Goal: Check status: Check status

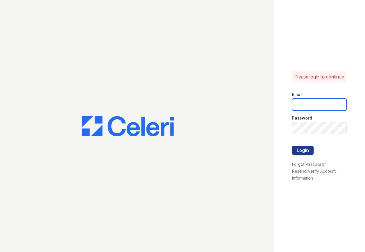
click at [317, 107] on input "email" at bounding box center [319, 105] width 55 height 12
type input "[EMAIL_ADDRESS][DOMAIN_NAME]"
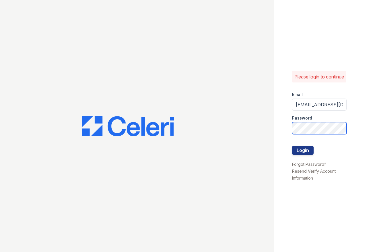
click at [292, 146] on button "Login" at bounding box center [303, 150] width 22 height 9
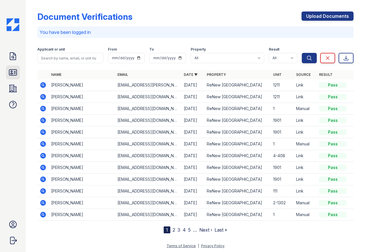
click at [11, 72] on icon at bounding box center [12, 73] width 7 height 6
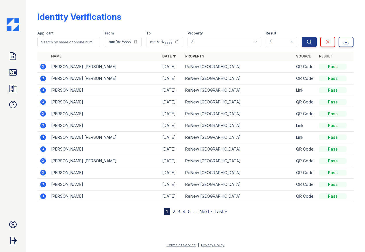
click at [44, 67] on icon at bounding box center [43, 67] width 6 height 6
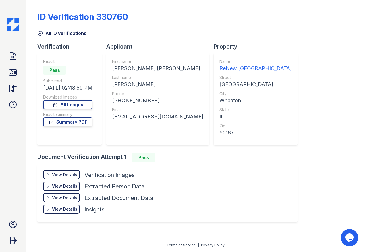
click at [63, 175] on div "View Details" at bounding box center [64, 175] width 25 height 6
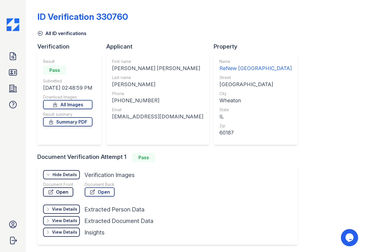
click at [62, 192] on link "Open" at bounding box center [58, 191] width 30 height 9
click at [9, 74] on icon at bounding box center [12, 72] width 9 height 9
